Goal: Contribute content: Contribute content

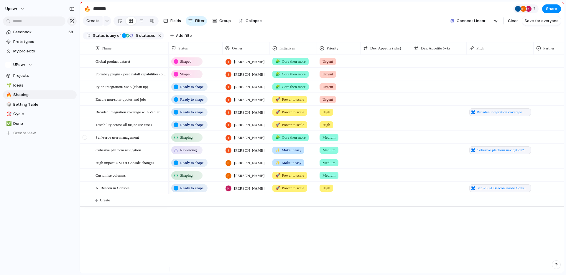
click at [84, 140] on div at bounding box center [85, 137] width 4 height 4
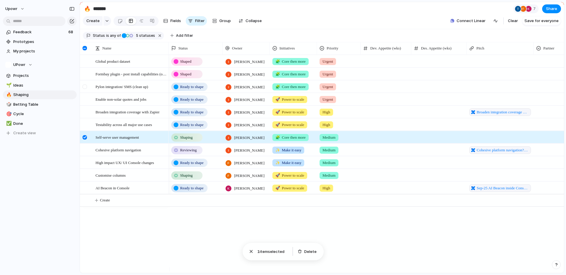
click at [86, 89] on div at bounding box center [85, 87] width 4 height 4
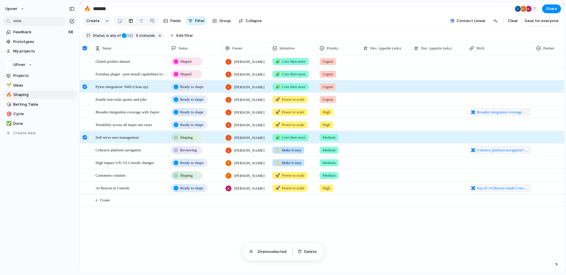
click at [87, 78] on div at bounding box center [85, 76] width 11 height 16
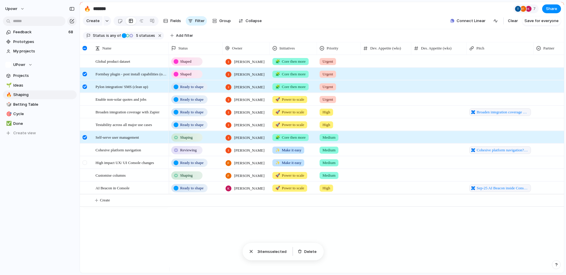
click at [86, 165] on div at bounding box center [85, 163] width 4 height 4
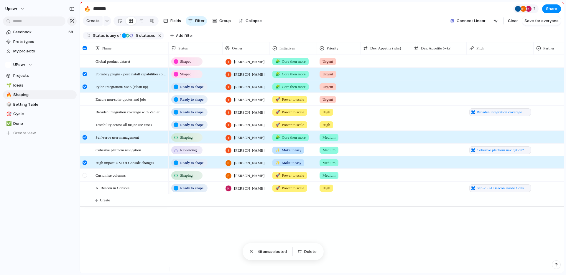
click at [85, 178] on div at bounding box center [85, 175] width 4 height 4
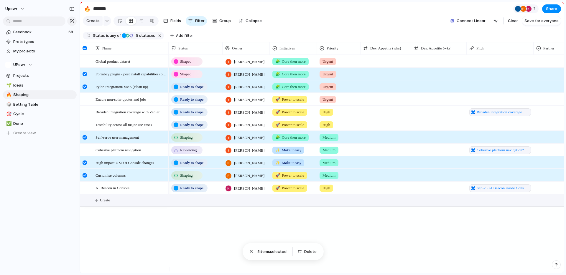
click at [110, 203] on span "Create" at bounding box center [105, 201] width 10 height 6
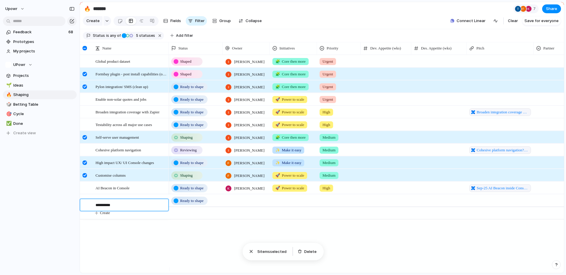
type textarea "**********"
